Goal: Task Accomplishment & Management: Use online tool/utility

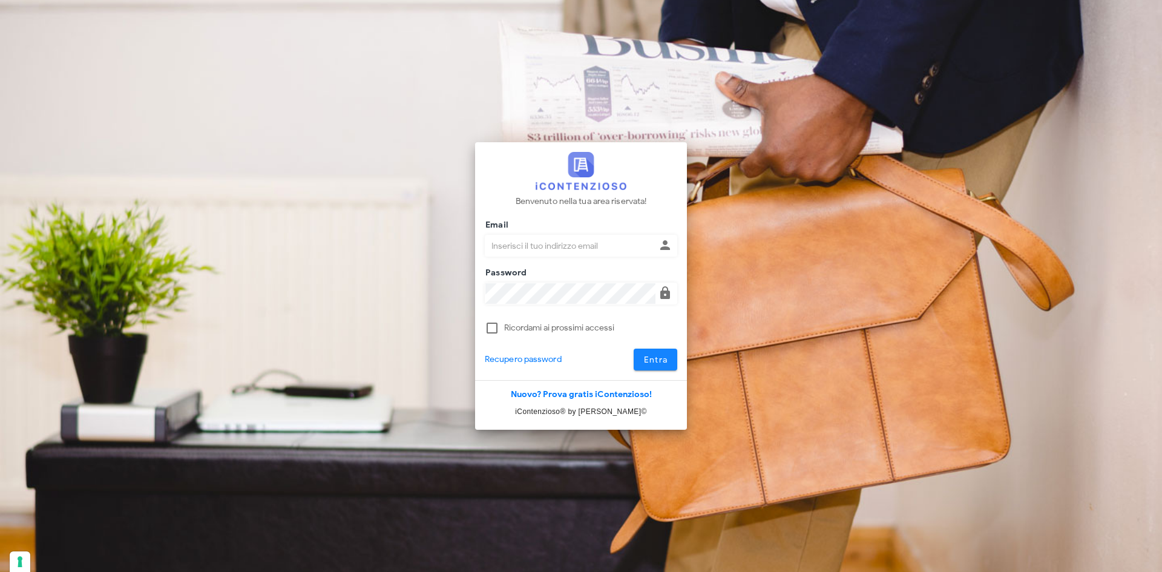
type input "[EMAIL_ADDRESS][DOMAIN_NAME]"
click at [643, 358] on span "Entra" at bounding box center [655, 360] width 25 height 10
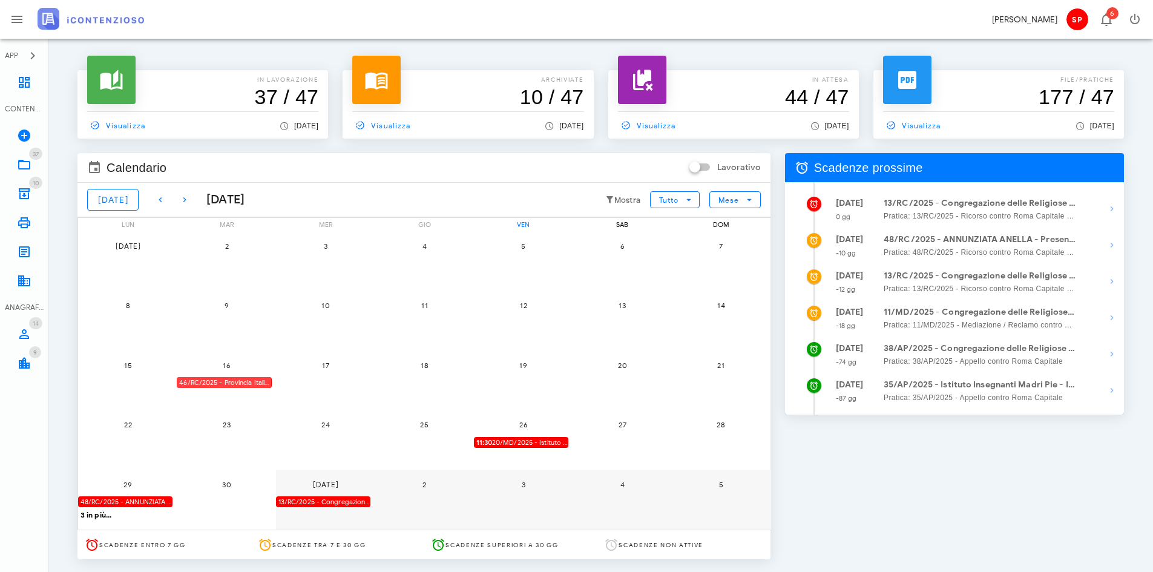
click at [209, 378] on div "46/RC/2025 - Provincia Italiana della Società del Sacro Cuore - Deposita la Cos…" at bounding box center [224, 383] width 94 height 12
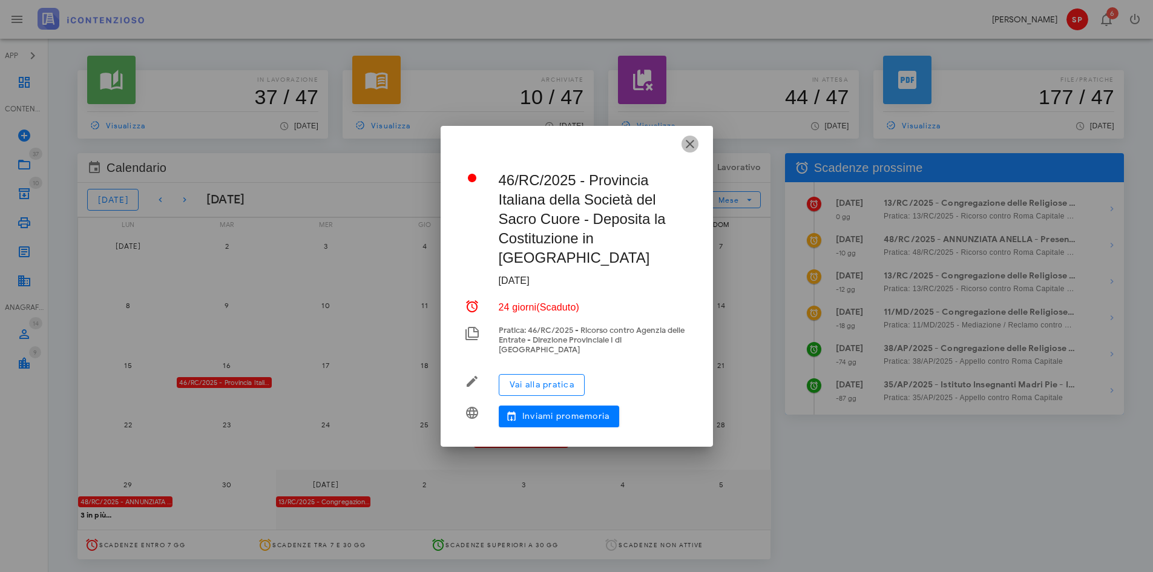
click at [691, 151] on icon "button" at bounding box center [690, 144] width 15 height 15
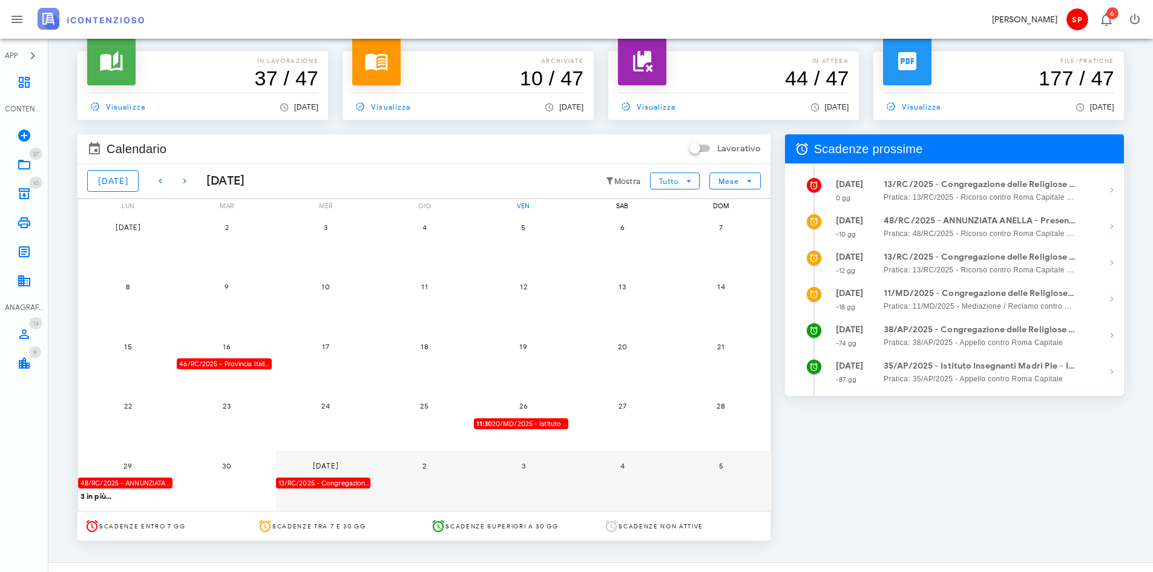
scroll to position [36, 0]
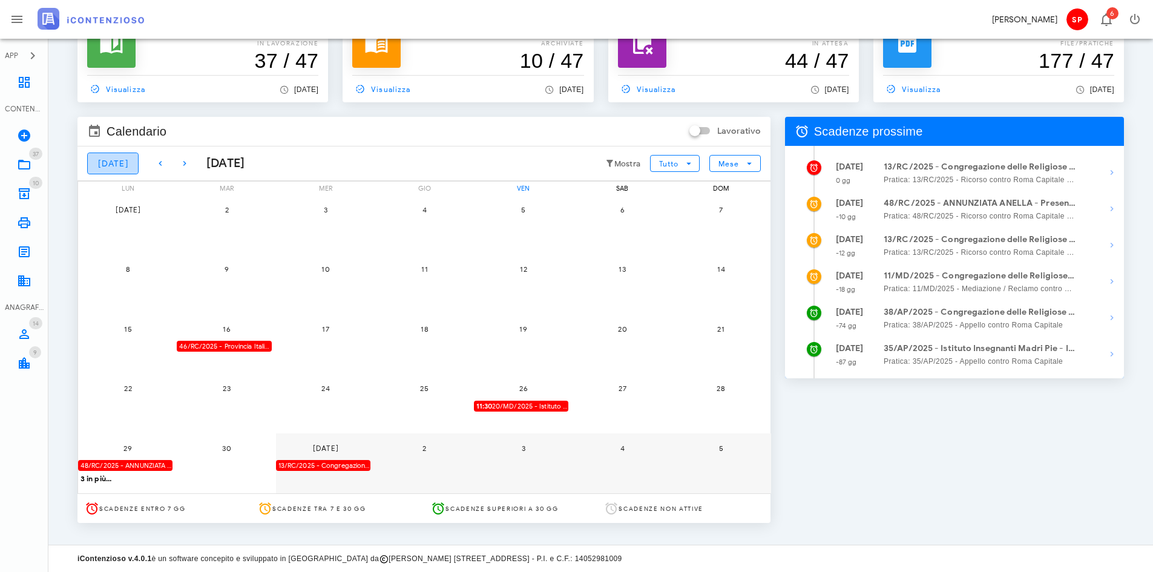
click at [115, 168] on span "[DATE]" at bounding box center [112, 164] width 31 height 10
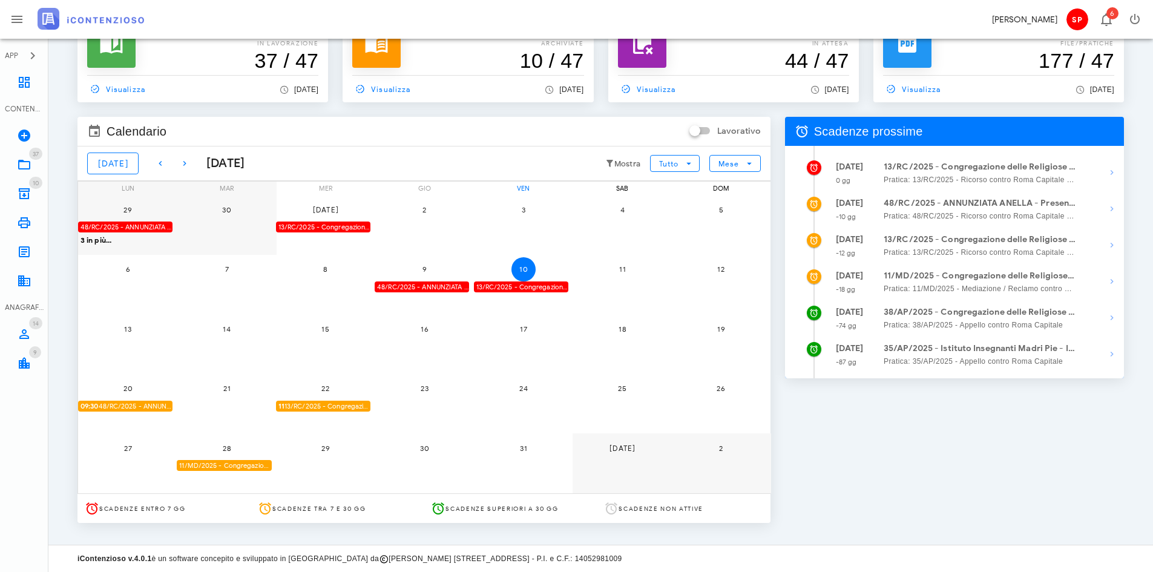
click at [461, 231] on div "2" at bounding box center [424, 225] width 99 height 60
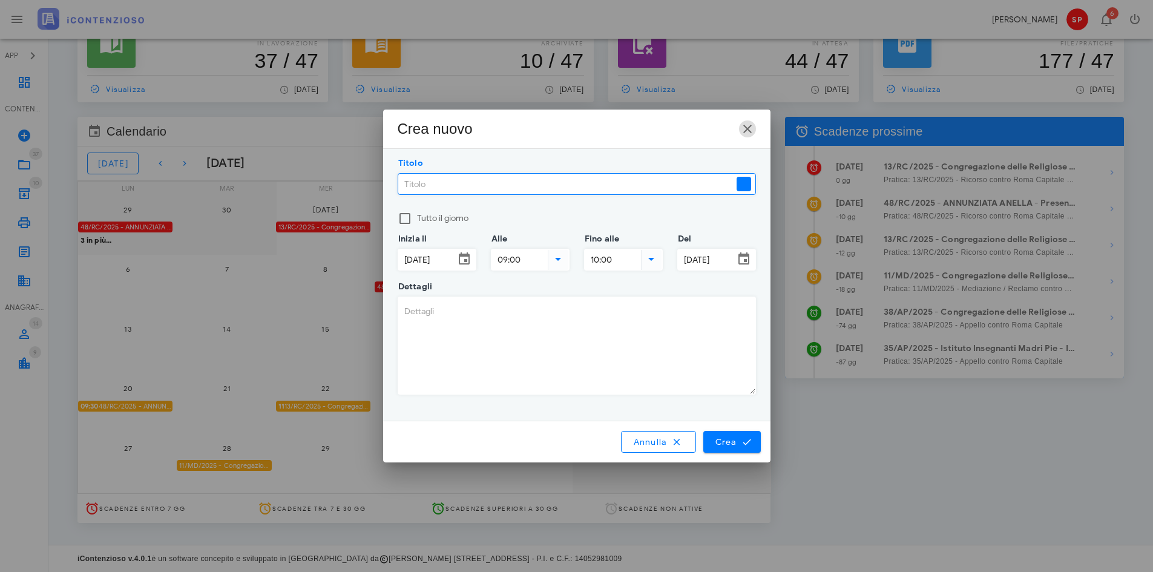
click at [755, 128] on span "button" at bounding box center [747, 129] width 17 height 15
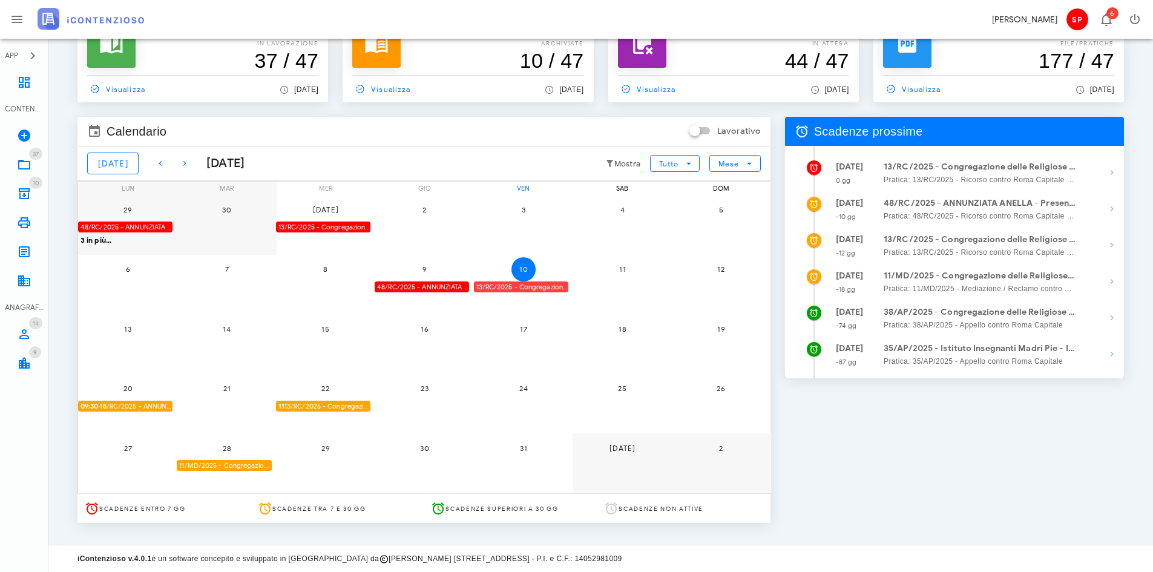
click at [511, 288] on div "13/RC/2025 - Congregazione delle Religiose di Gesù-[PERSON_NAME] - Invio Memori…" at bounding box center [521, 287] width 94 height 12
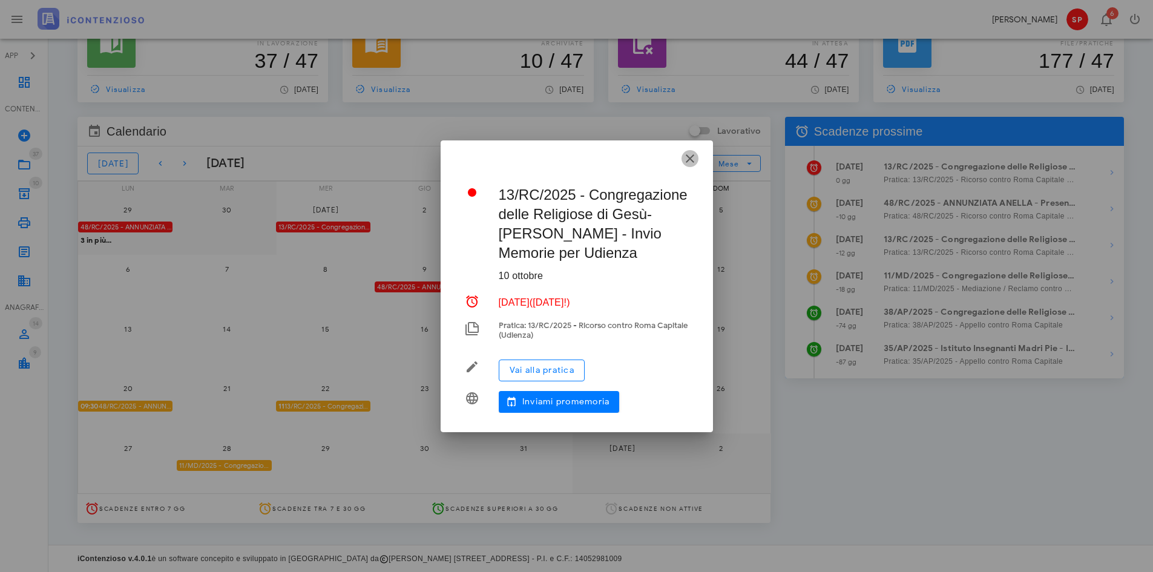
click at [691, 166] on icon "button" at bounding box center [690, 158] width 15 height 15
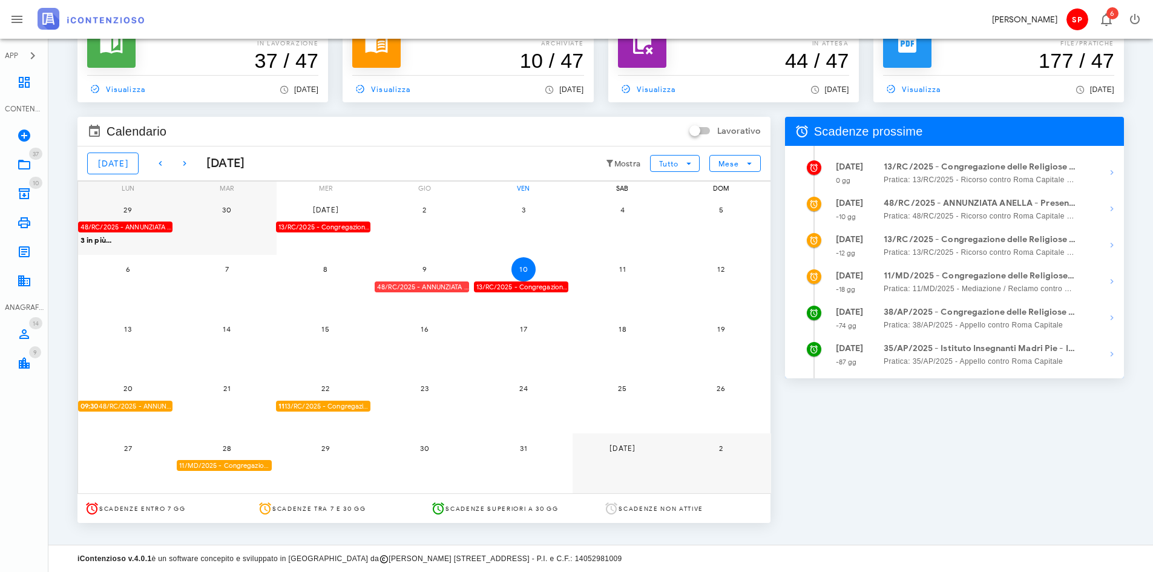
click at [402, 285] on div "48/RC/2025 - ANNUNZIATA ANELLA - Invio Memorie per Udienza" at bounding box center [422, 287] width 94 height 12
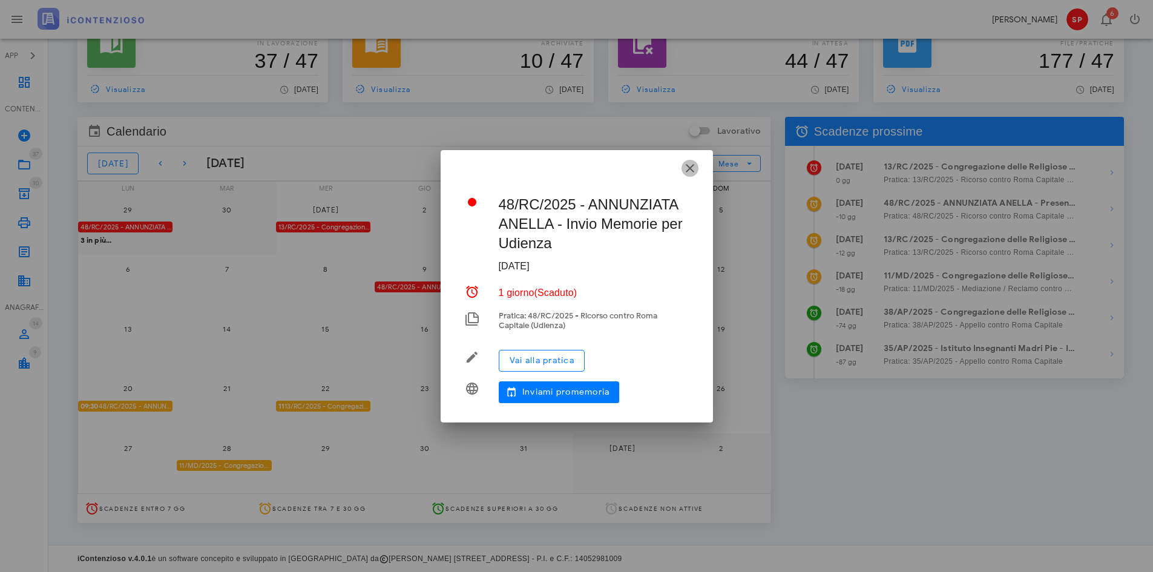
click at [694, 171] on icon "button" at bounding box center [690, 168] width 15 height 15
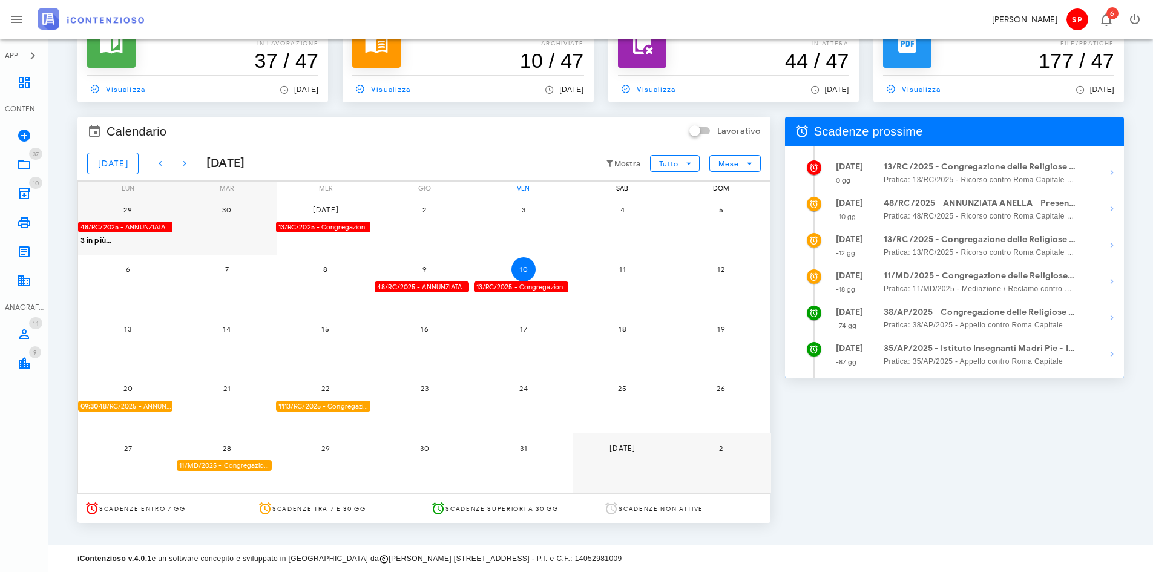
click at [134, 406] on span "09:30 48/RC/2025 - ANNUNZIATA ANELLA - Presentarsi in Udienza" at bounding box center [127, 407] width 92 height 12
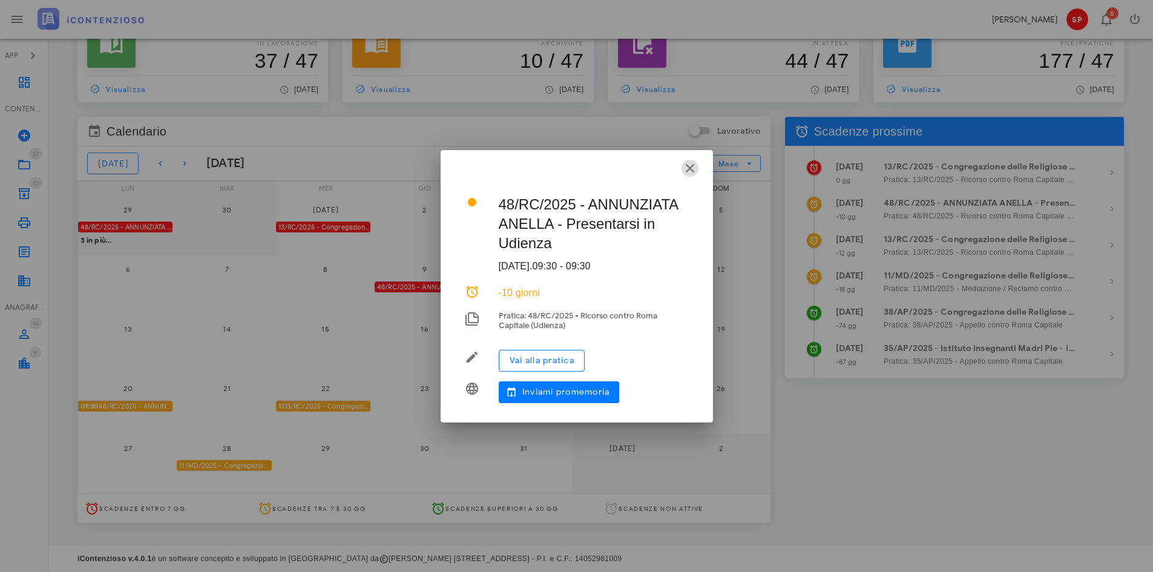
click at [686, 169] on icon "button" at bounding box center [690, 168] width 15 height 15
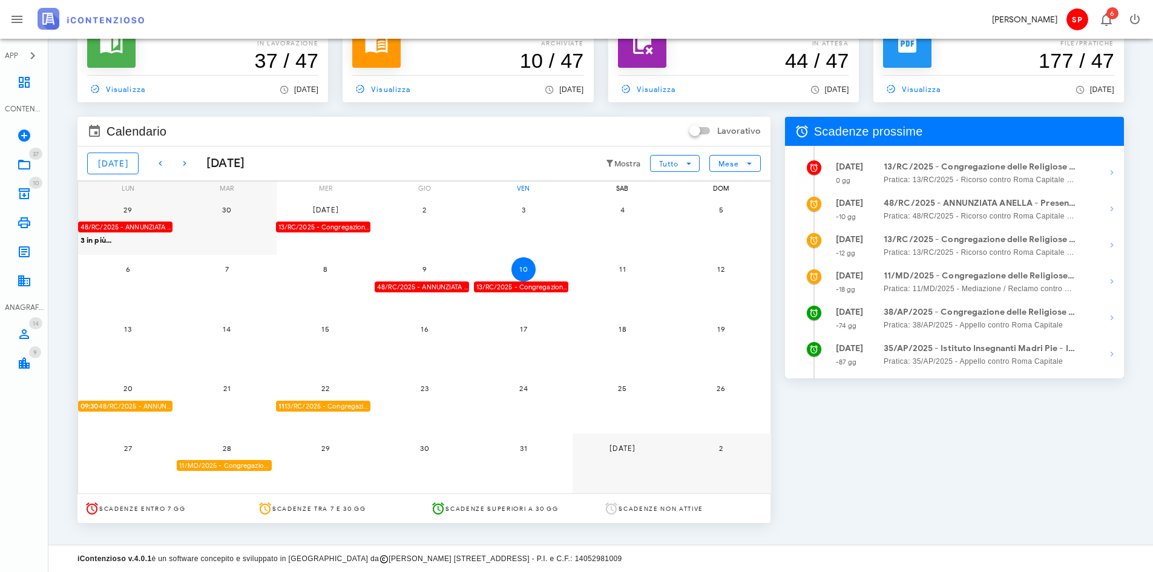
click at [314, 406] on span "11 13/RC/2025 - Congregazione delle Religiose di Gesù-[PERSON_NAME] - Presentar…" at bounding box center [324, 407] width 92 height 12
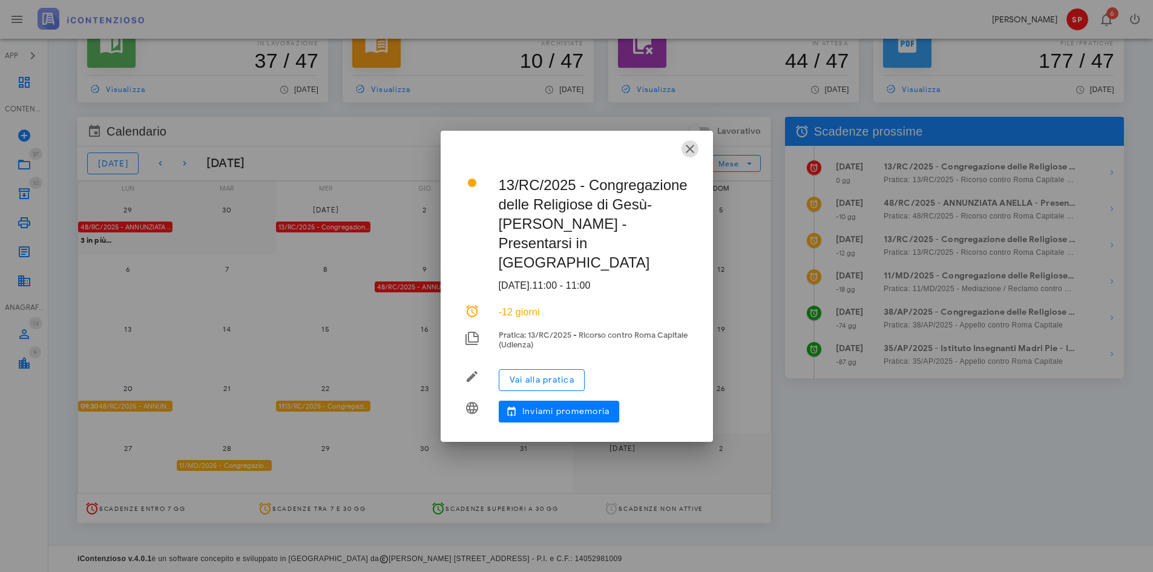
click at [689, 156] on icon "button" at bounding box center [690, 149] width 15 height 15
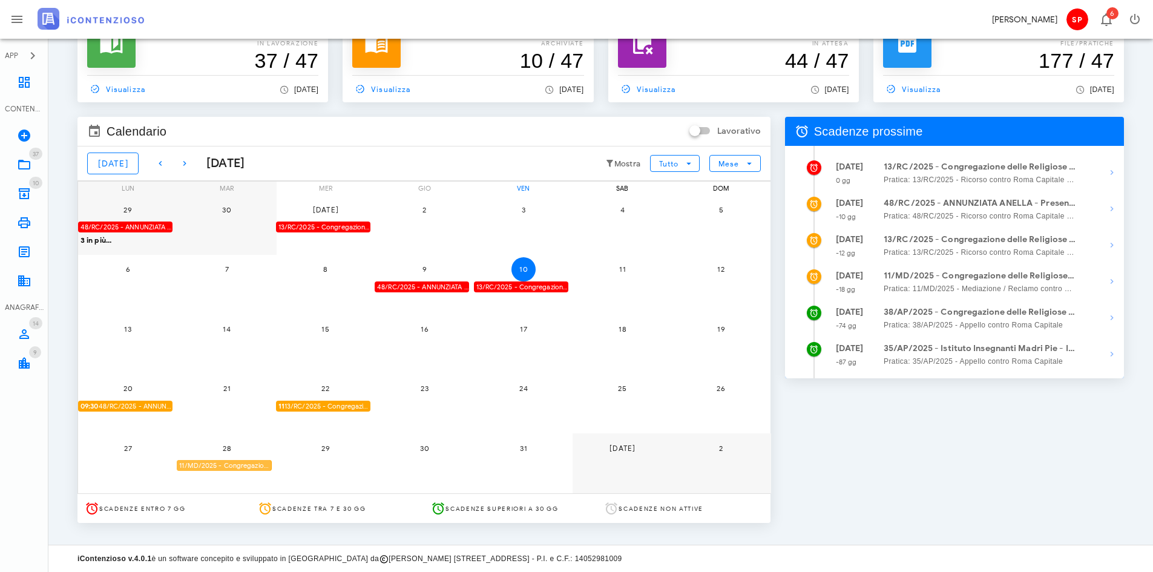
click at [247, 466] on div "11/MD/2025 - Congregazione delle Religiose di Gesù-[PERSON_NAME] - Impugnare la…" at bounding box center [224, 466] width 94 height 12
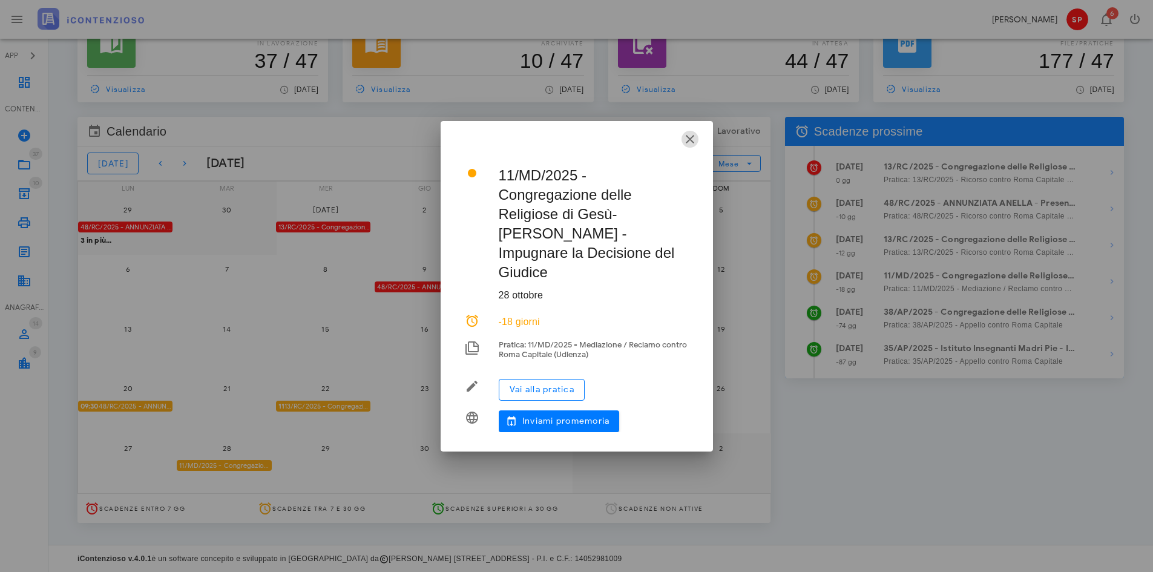
click at [691, 146] on icon "button" at bounding box center [690, 139] width 15 height 15
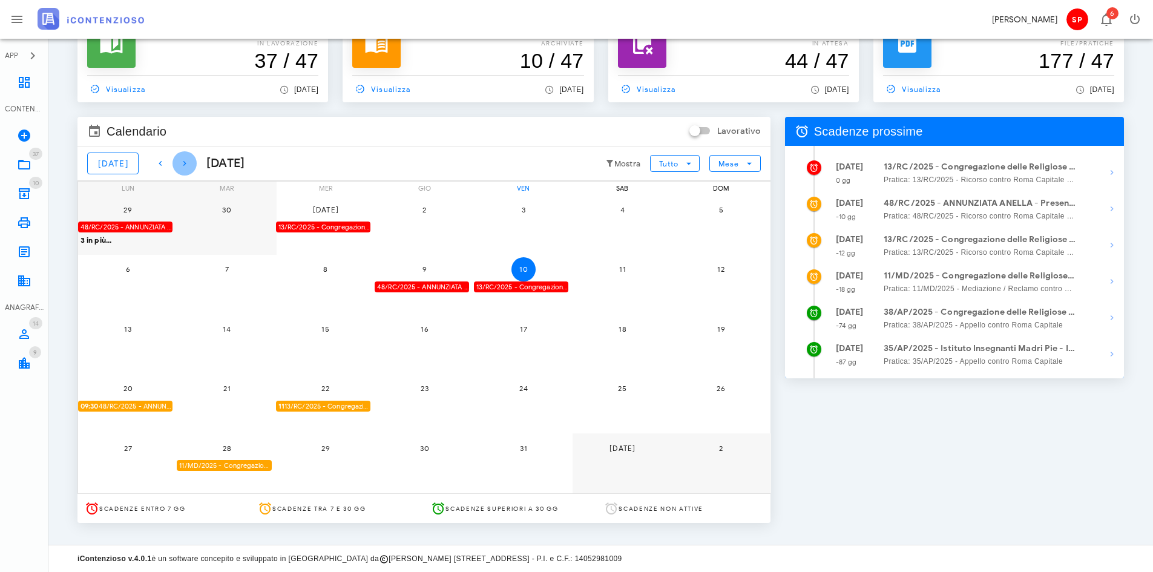
click at [179, 164] on icon "button" at bounding box center [184, 163] width 15 height 15
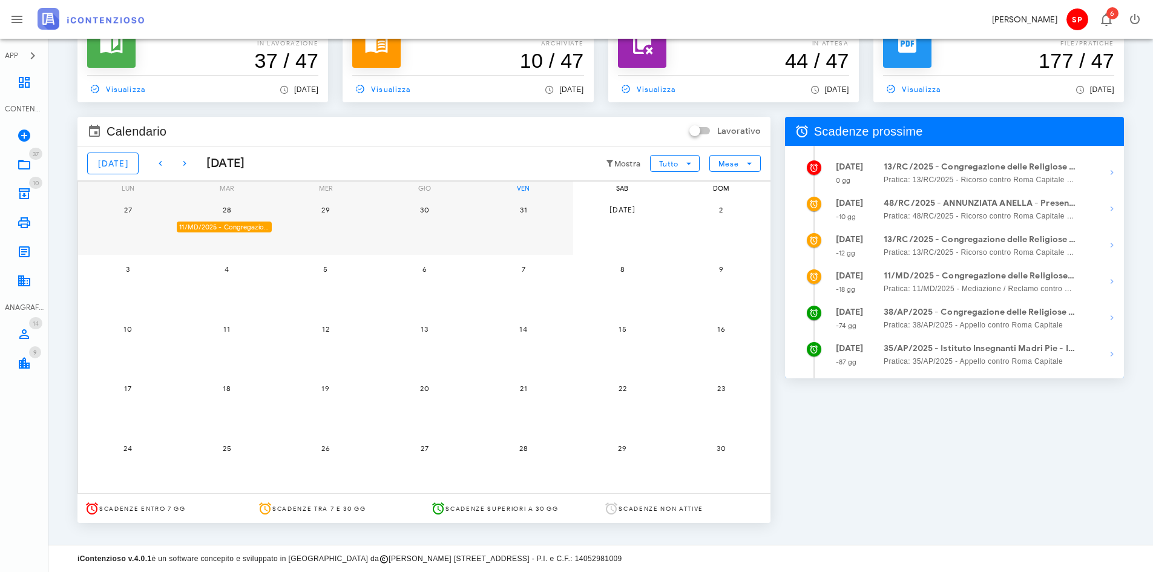
click at [228, 227] on div "11/MD/2025 - Congregazione delle Religiose di Gesù-[PERSON_NAME] - Impugnare la…" at bounding box center [224, 228] width 94 height 12
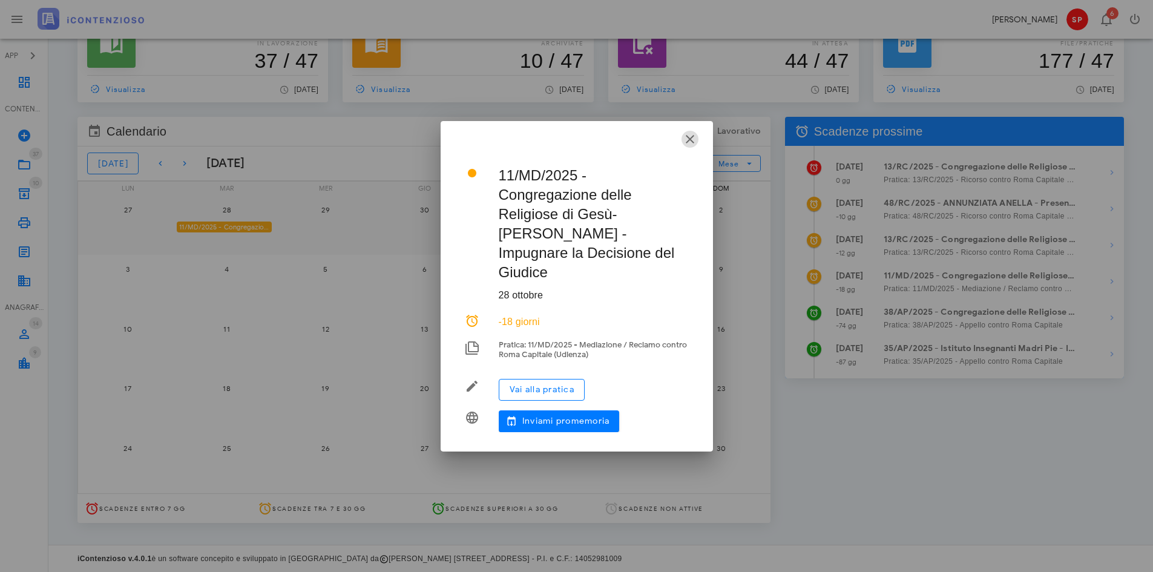
click at [688, 146] on icon "button" at bounding box center [690, 139] width 15 height 15
